Goal: Obtain resource: Download file/media

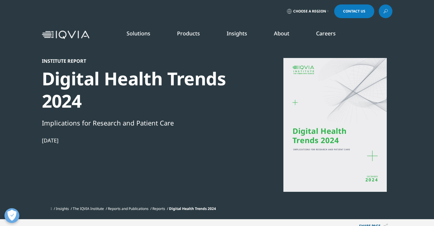
click at [303, 134] on div at bounding box center [335, 125] width 115 height 134
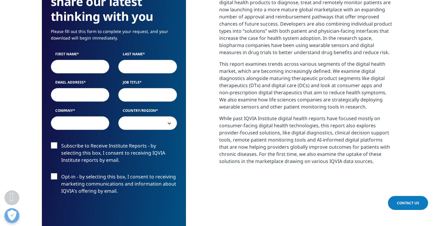
scroll to position [284, 0]
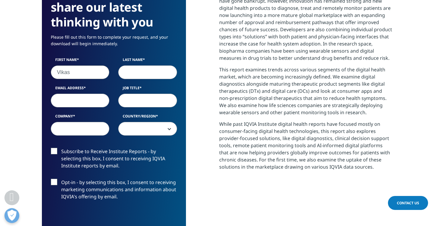
type input "Vikas"
type input "Ahuja"
type input "vahuj"
type input "[EMAIL_ADDRESS][DOMAIN_NAME]"
type input "Partner"
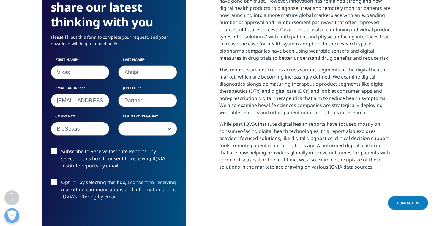
type input "BioStratis"
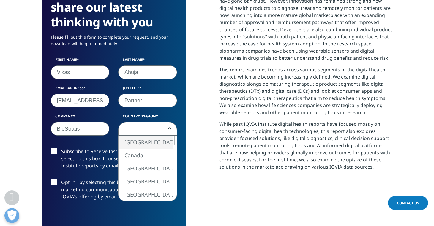
select select "[GEOGRAPHIC_DATA]"
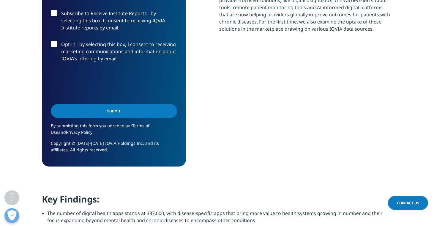
scroll to position [422, 0]
click at [54, 17] on label "Subscribe to Receive Institute Reports - by selecting this box, I consent to re…" at bounding box center [114, 22] width 126 height 25
click at [61, 10] on input "Subscribe to Receive Institute Reports - by selecting this box, I consent to re…" at bounding box center [61, 10] width 0 height 0
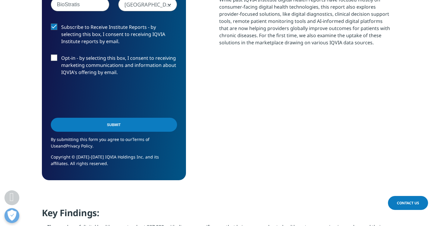
scroll to position [410, 0]
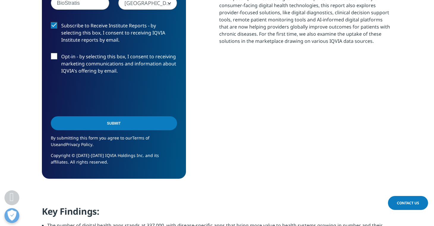
click at [118, 124] on input "Submit" at bounding box center [114, 123] width 126 height 14
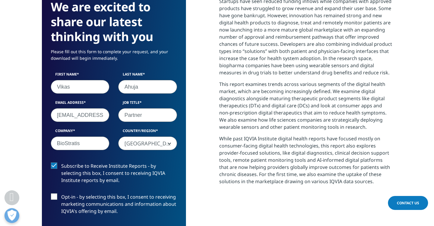
scroll to position [268, 0]
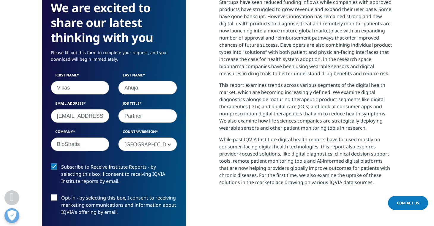
click at [94, 117] on input "[EMAIL_ADDRESS][DOMAIN_NAME]" at bounding box center [80, 116] width 59 height 14
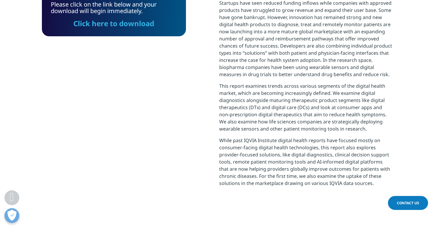
scroll to position [161, 0]
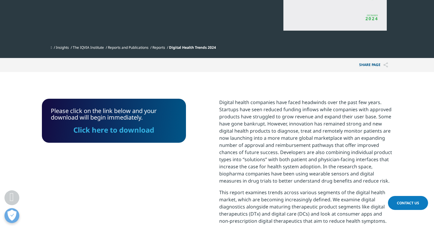
click at [92, 133] on link "Click here to download" at bounding box center [113, 130] width 81 height 10
